Goal: Task Accomplishment & Management: Manage account settings

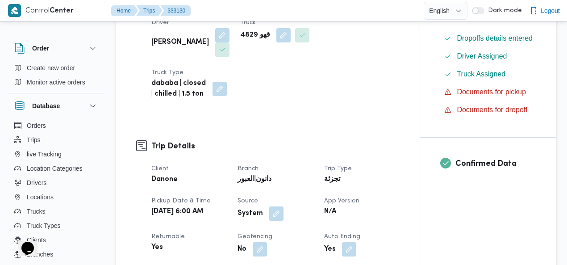
scroll to position [250, 0]
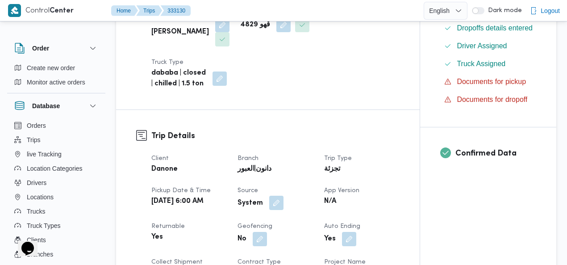
click at [276, 196] on button "button" at bounding box center [276, 203] width 14 height 14
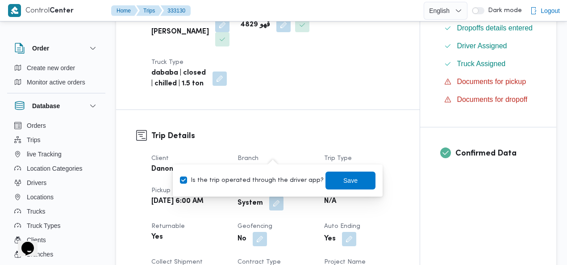
drag, startPoint x: 264, startPoint y: 180, endPoint x: 298, endPoint y: 177, distance: 34.1
click at [264, 180] on label "Is the trip operated through the driver app?" at bounding box center [252, 180] width 144 height 11
checkbox input "false"
click at [328, 177] on span "Save" at bounding box center [351, 181] width 50 height 18
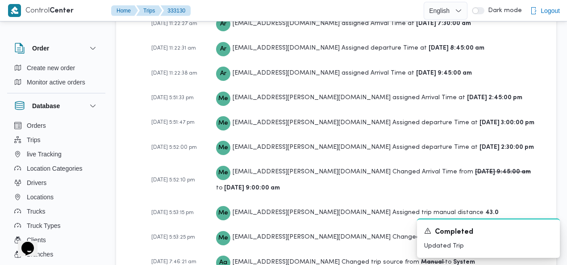
scroll to position [1531, 0]
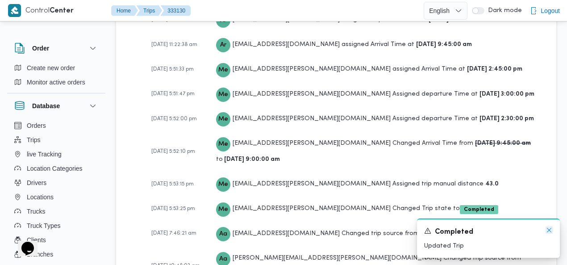
click at [548, 228] on icon "Dismiss toast" at bounding box center [549, 230] width 4 height 4
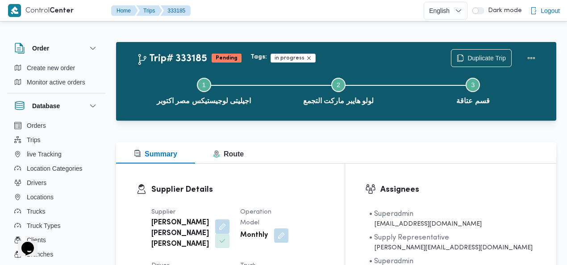
click at [307, 58] on icon "Remove trip tag" at bounding box center [309, 57] width 5 height 5
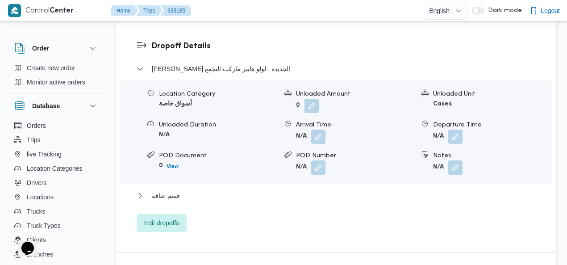
scroll to position [947, 0]
